Goal: Transaction & Acquisition: Purchase product/service

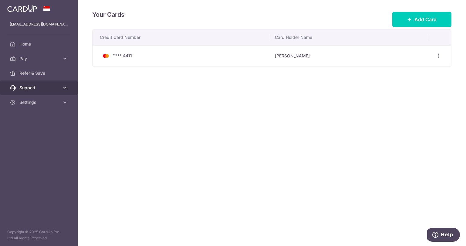
click at [32, 85] on span "Support" at bounding box center [39, 88] width 40 height 6
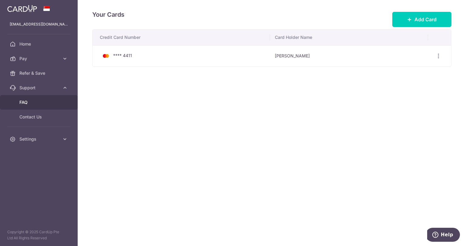
click at [24, 104] on span "FAQ" at bounding box center [39, 102] width 40 height 6
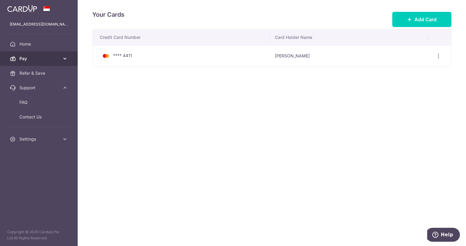
click at [30, 57] on span "Pay" at bounding box center [39, 58] width 40 height 6
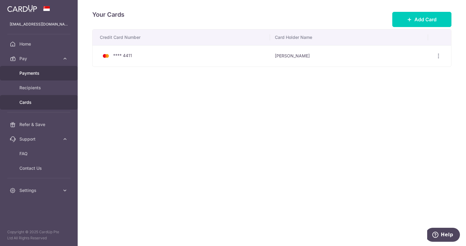
click at [32, 74] on span "Payments" at bounding box center [39, 73] width 40 height 6
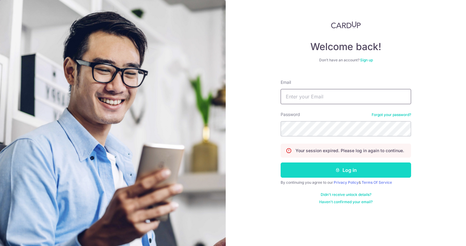
type input "[EMAIL_ADDRESS][DOMAIN_NAME]"
click at [347, 167] on button "Log in" at bounding box center [345, 169] width 130 height 15
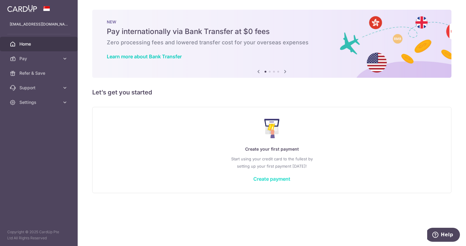
click at [266, 179] on link "Create payment" at bounding box center [271, 179] width 37 height 6
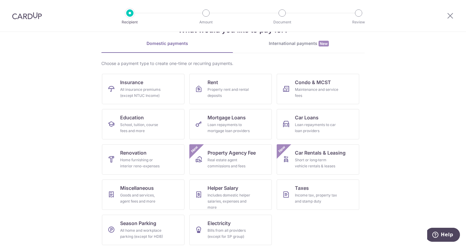
scroll to position [25, 0]
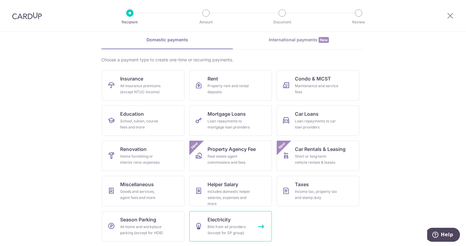
click at [233, 226] on div "Bills from all providers (except for SP group)" at bounding box center [229, 229] width 44 height 12
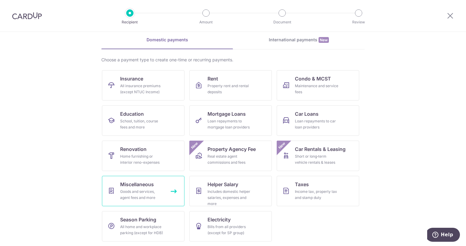
click at [129, 193] on div "Goods and services, agent fees and more" at bounding box center [142, 194] width 44 height 12
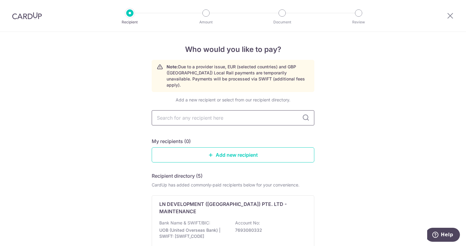
click at [212, 110] on input "text" at bounding box center [233, 117] width 162 height 15
type input "changi"
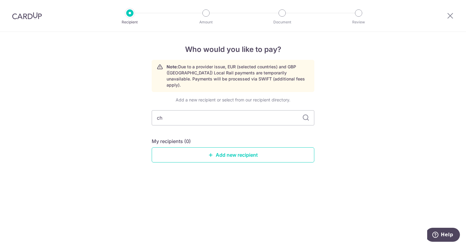
type input "c"
type input "bukit timah saddle club"
click at [308, 114] on icon at bounding box center [305, 117] width 7 height 7
click at [304, 114] on icon at bounding box center [305, 117] width 7 height 7
drag, startPoint x: 228, startPoint y: 113, endPoint x: 87, endPoint y: 107, distance: 141.1
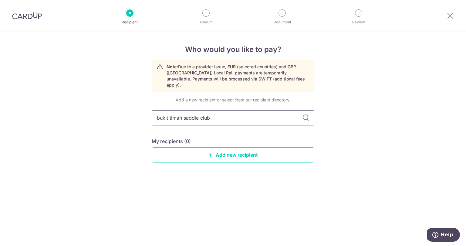
click at [87, 107] on div "Who would you like to pay? Note: Due to a provider issue, EUR (selected countri…" at bounding box center [233, 139] width 466 height 214
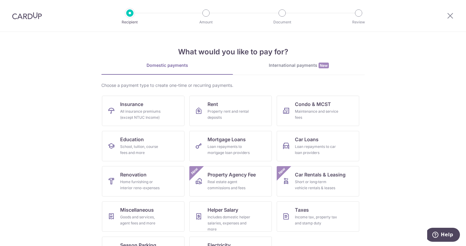
scroll to position [25, 0]
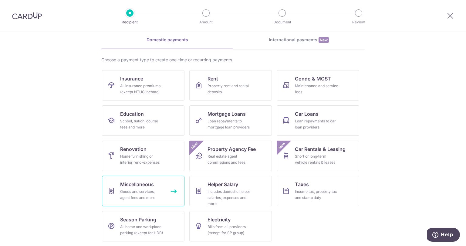
click at [146, 191] on div "Goods and services, agent fees and more" at bounding box center [142, 194] width 44 height 12
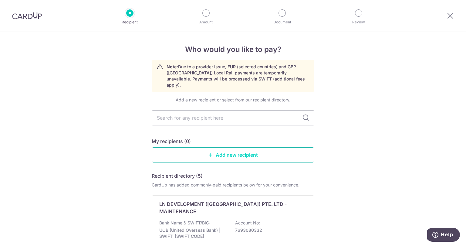
click at [224, 151] on link "Add new recipient" at bounding box center [233, 154] width 162 height 15
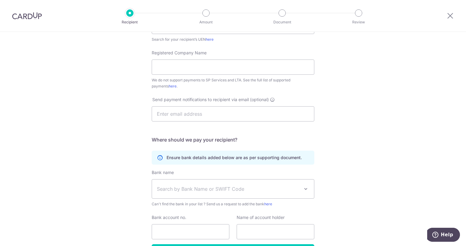
scroll to position [34, 0]
